Goal: Navigation & Orientation: Find specific page/section

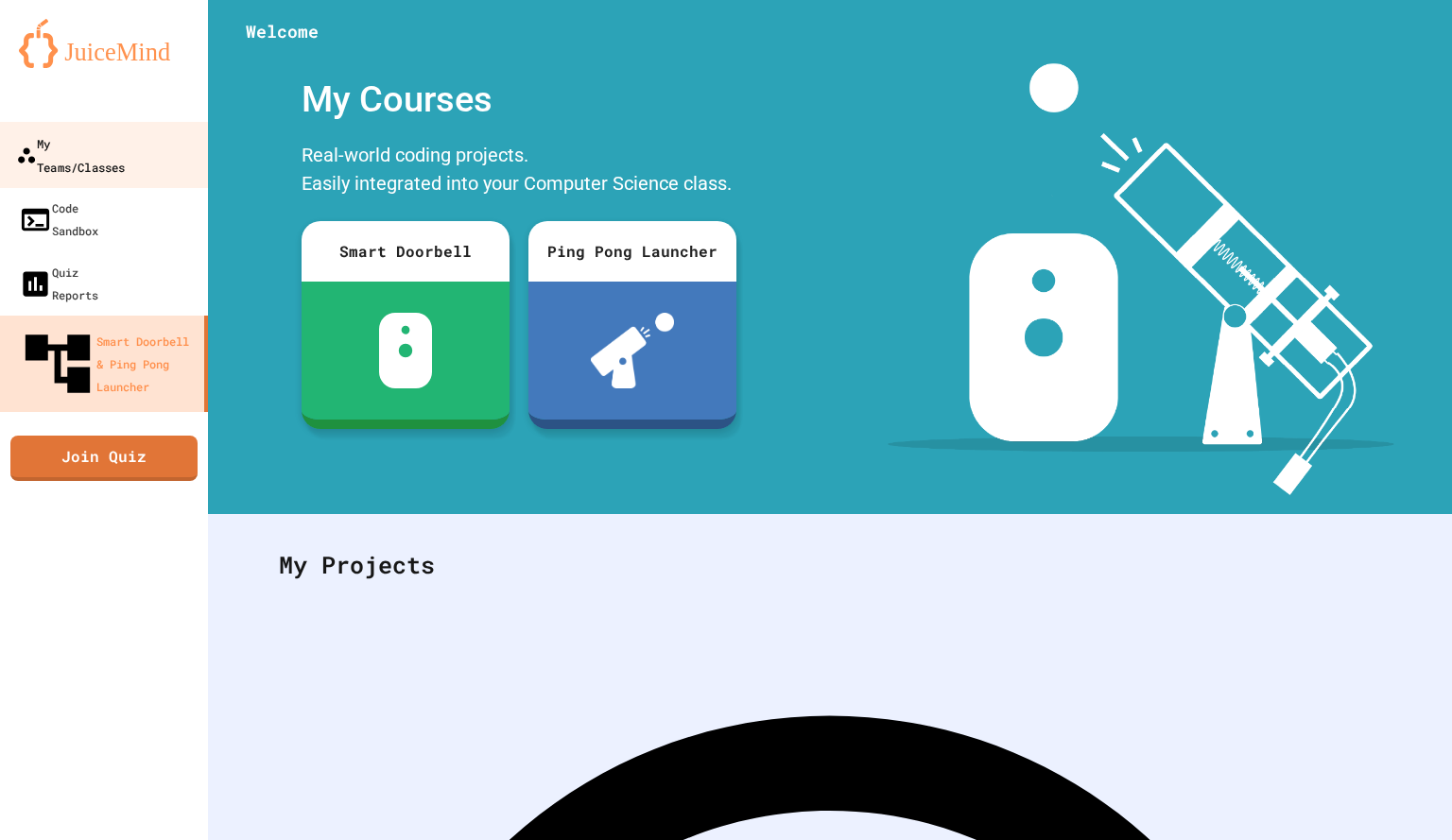
click at [125, 155] on div "My Teams/Classes" at bounding box center [70, 154] width 108 height 46
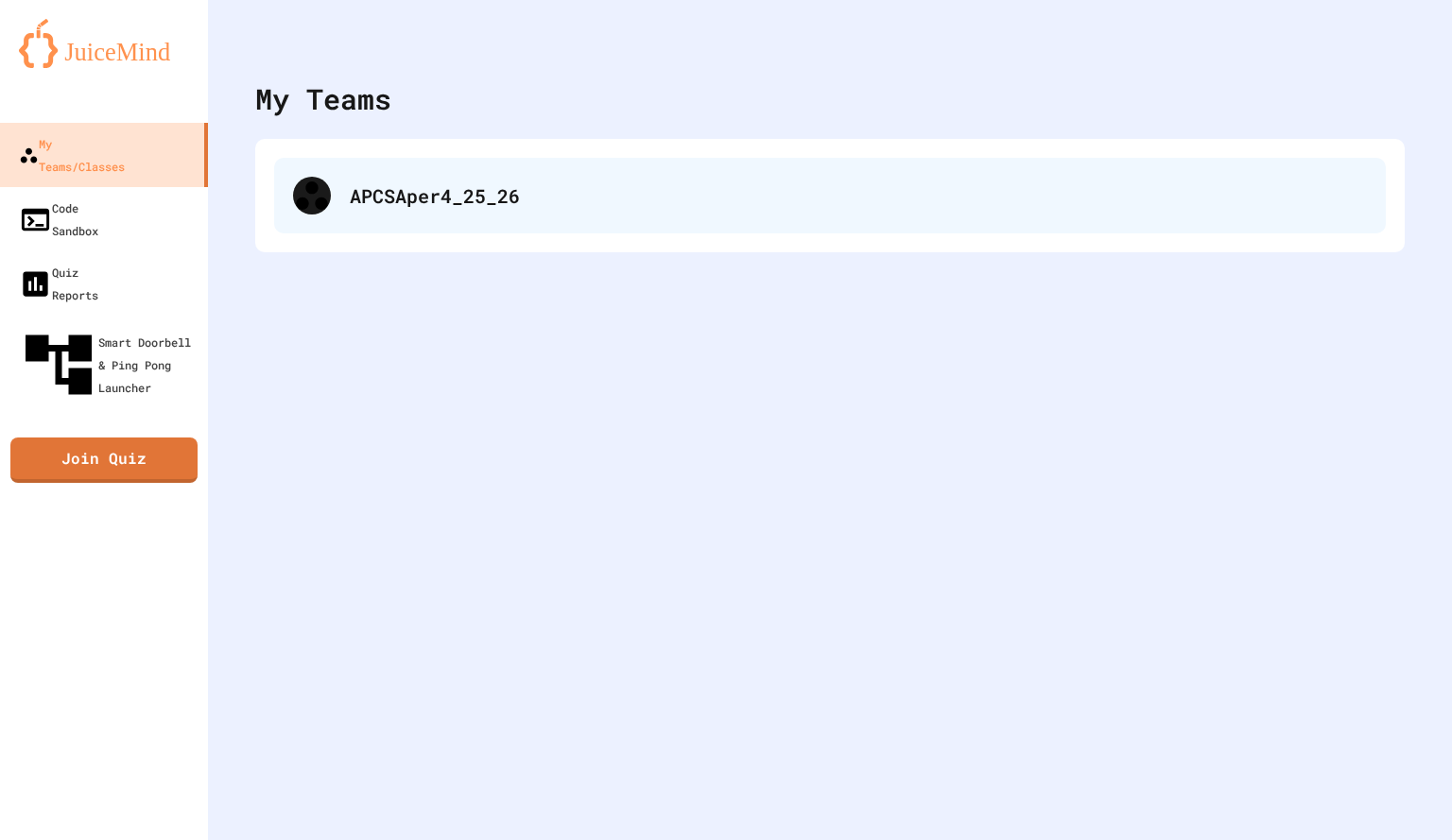
click at [436, 195] on div "APCSAper4_25_26" at bounding box center [858, 195] width 1018 height 29
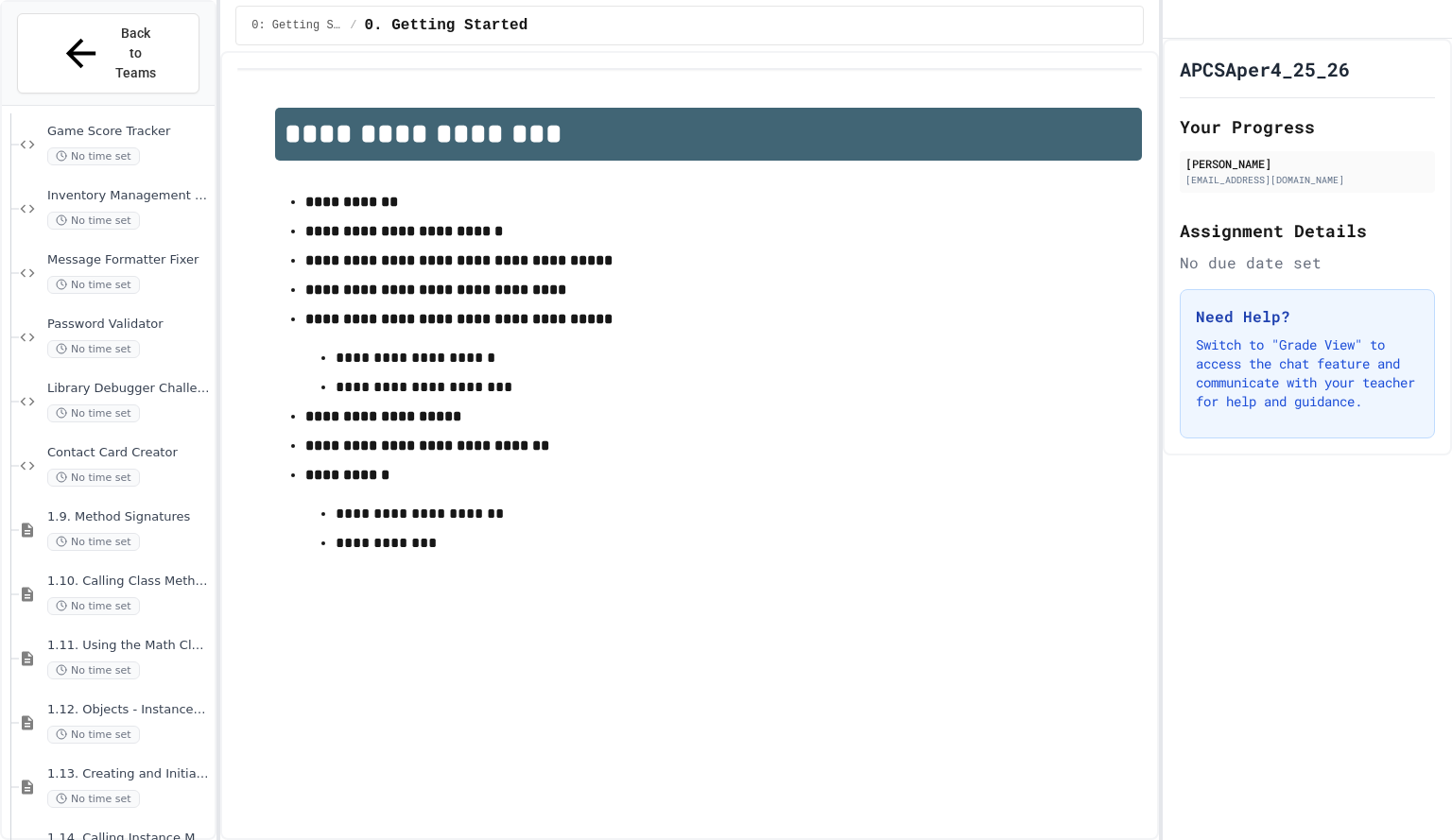
scroll to position [2351, 0]
